Goal: Task Accomplishment & Management: Manage account settings

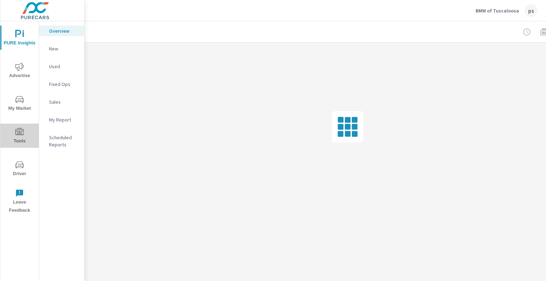
click at [20, 139] on span "Tools" at bounding box center [19, 136] width 34 height 17
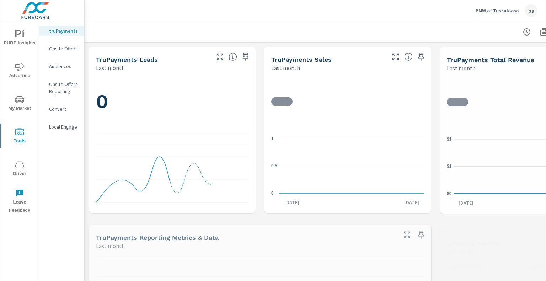
click at [62, 49] on p "Onsite Offers" at bounding box center [64, 48] width 30 height 7
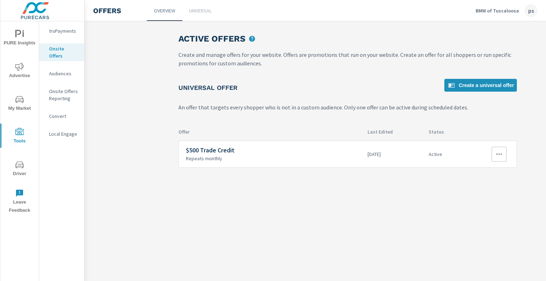
click at [499, 155] on icon "button" at bounding box center [499, 154] width 9 height 9
click at [480, 196] on link "View Report" at bounding box center [487, 188] width 39 height 17
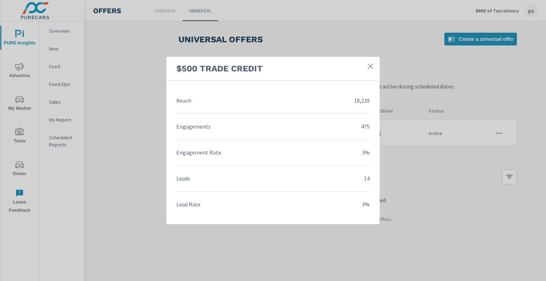
click at [369, 69] on icon at bounding box center [370, 66] width 7 height 7
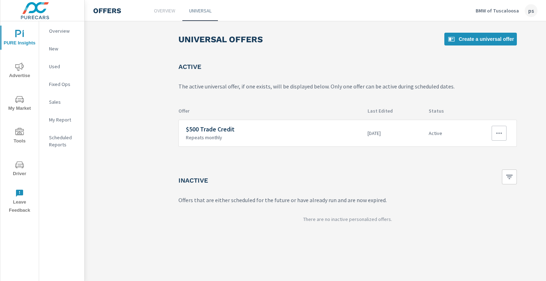
click at [501, 134] on icon "button" at bounding box center [499, 133] width 9 height 9
click at [482, 183] on div "Disable" at bounding box center [481, 184] width 19 height 9
